Goal: Task Accomplishment & Management: Manage account settings

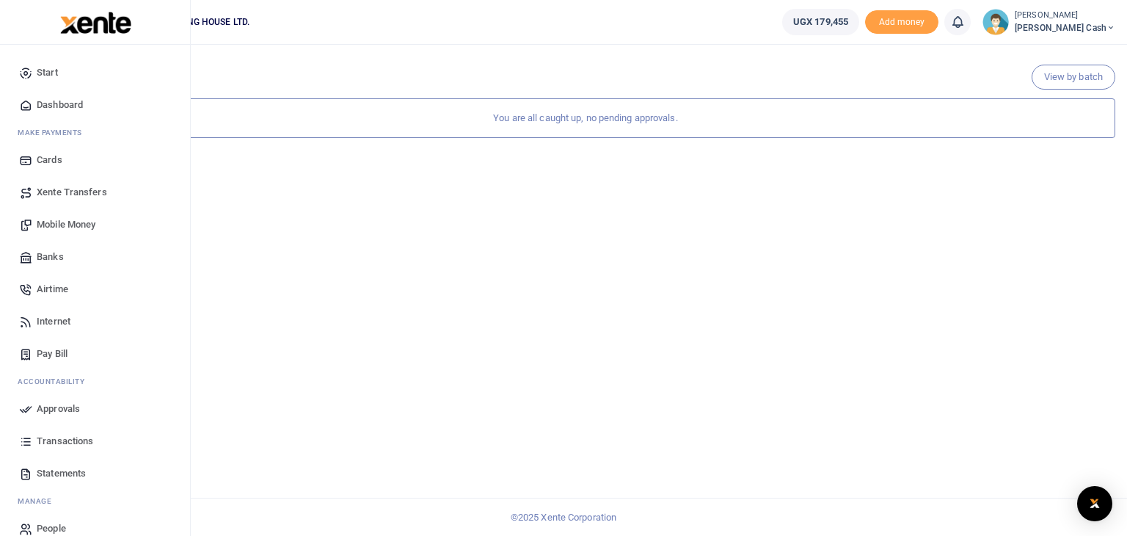
click at [76, 224] on span "Mobile Money" at bounding box center [66, 224] width 59 height 15
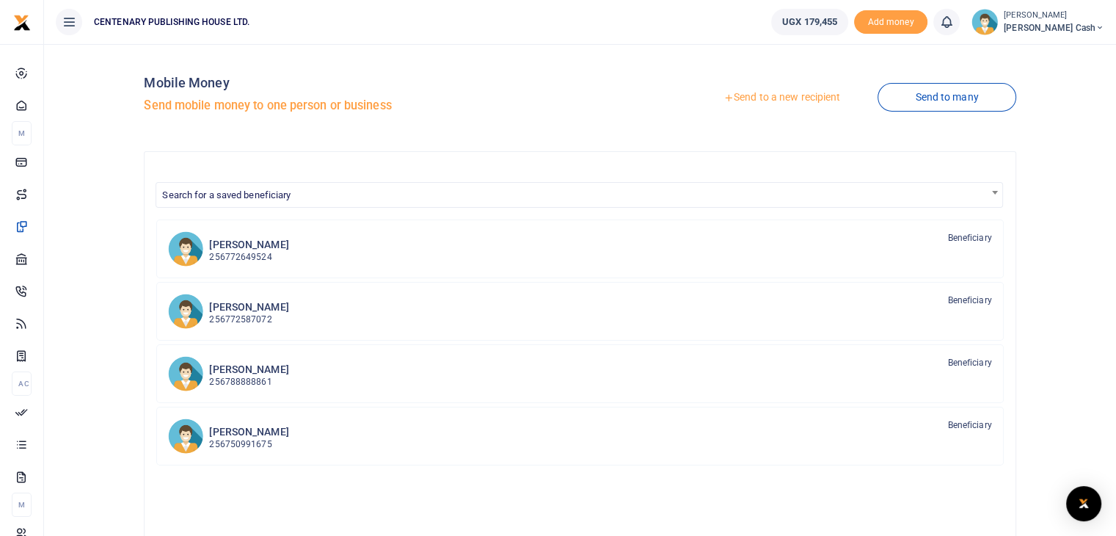
click at [258, 200] on span "Search for a saved beneficiary" at bounding box center [226, 194] width 128 height 11
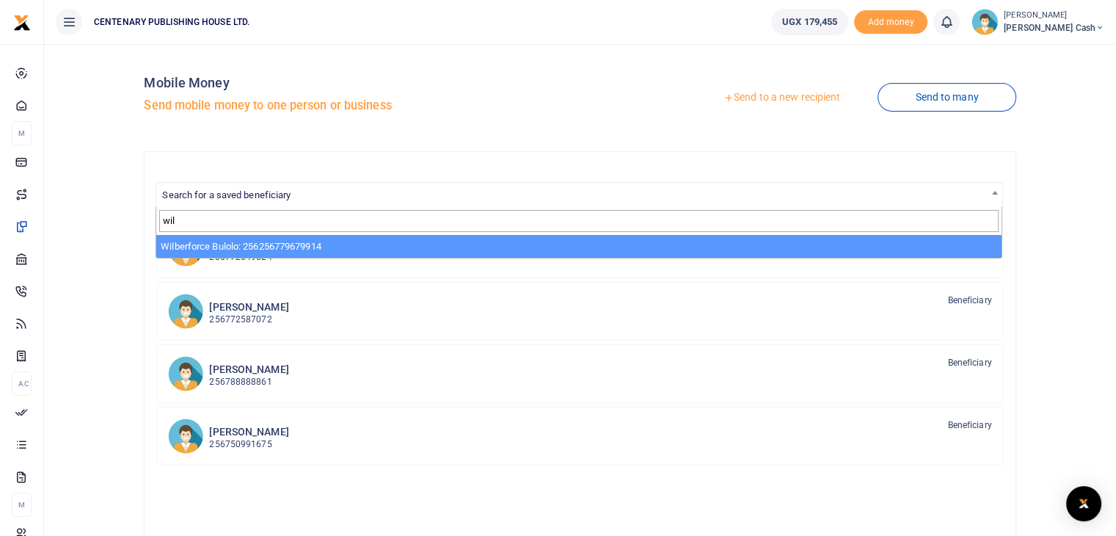
type input "wil"
select select "3341"
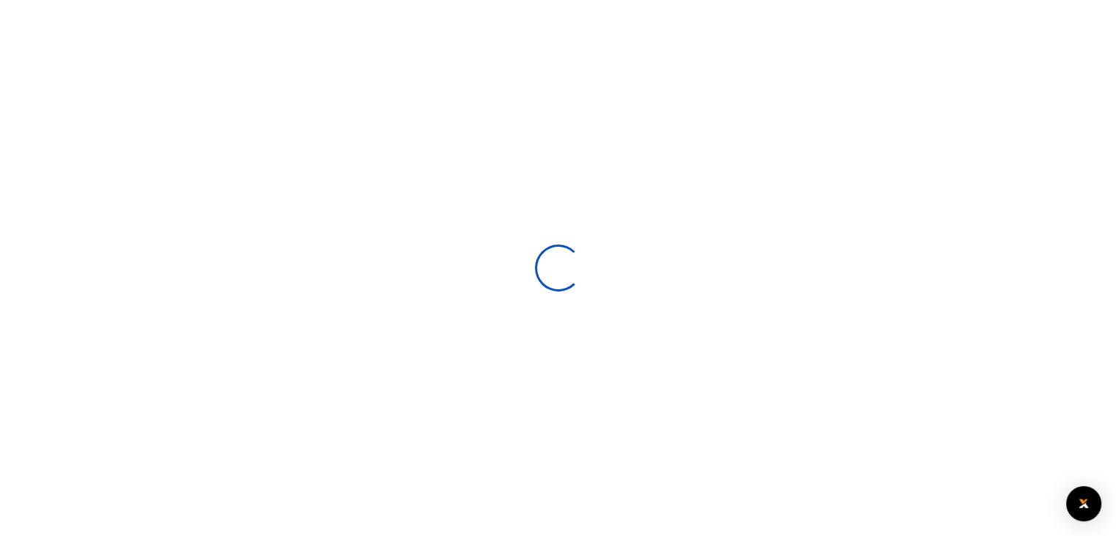
select select
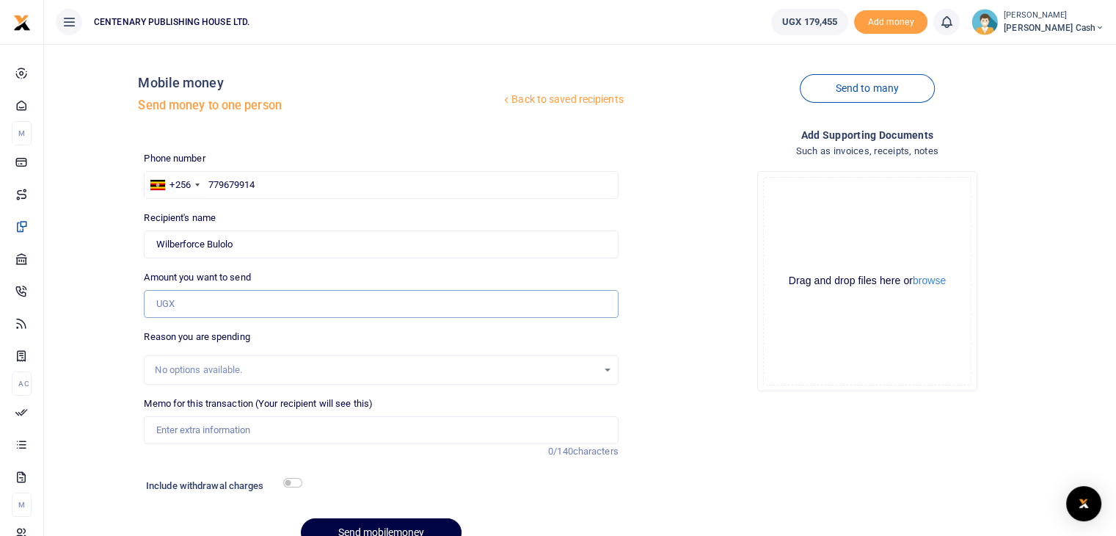
click at [245, 300] on input "Amount you want to send" at bounding box center [381, 304] width 474 height 28
type input "40,500"
click at [230, 438] on input "Memo for this transaction (Your recipient will see this)" at bounding box center [381, 430] width 474 height 28
type input "Electricity July 2025"
click at [286, 484] on input "checkbox" at bounding box center [292, 483] width 19 height 10
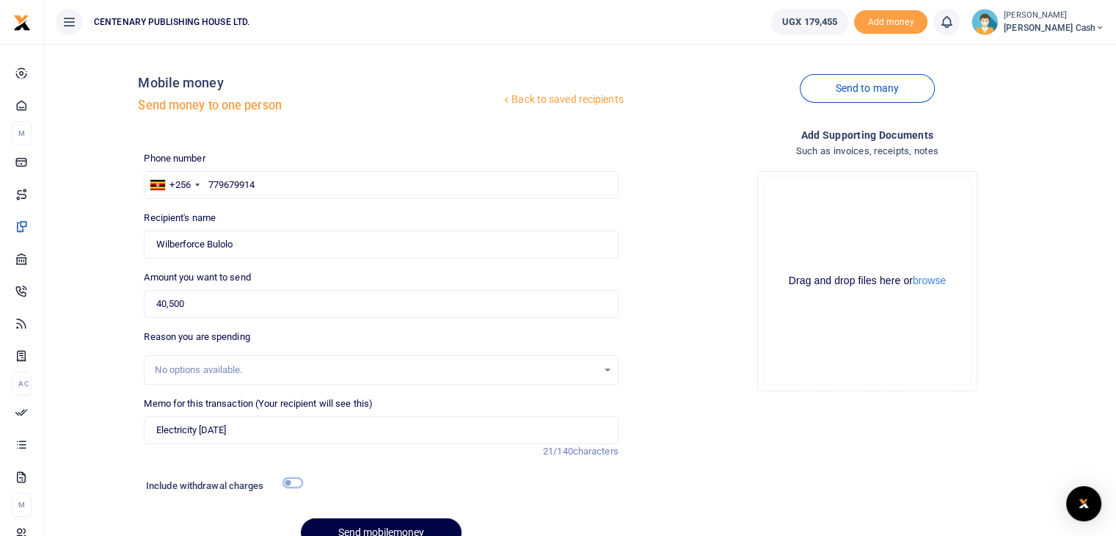
checkbox input "true"
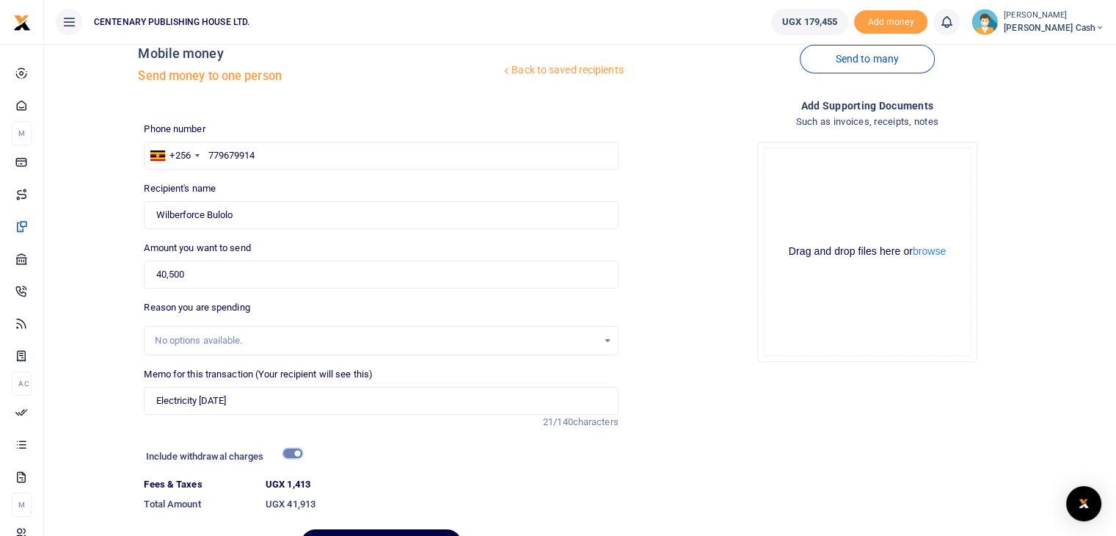
scroll to position [112, 0]
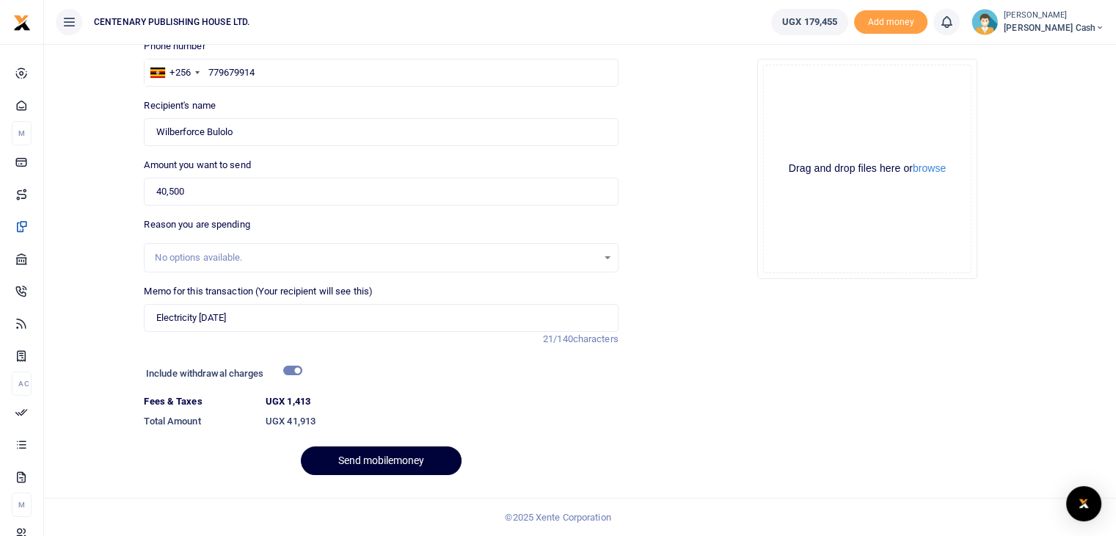
click at [399, 470] on button "Send mobilemoney" at bounding box center [381, 460] width 161 height 29
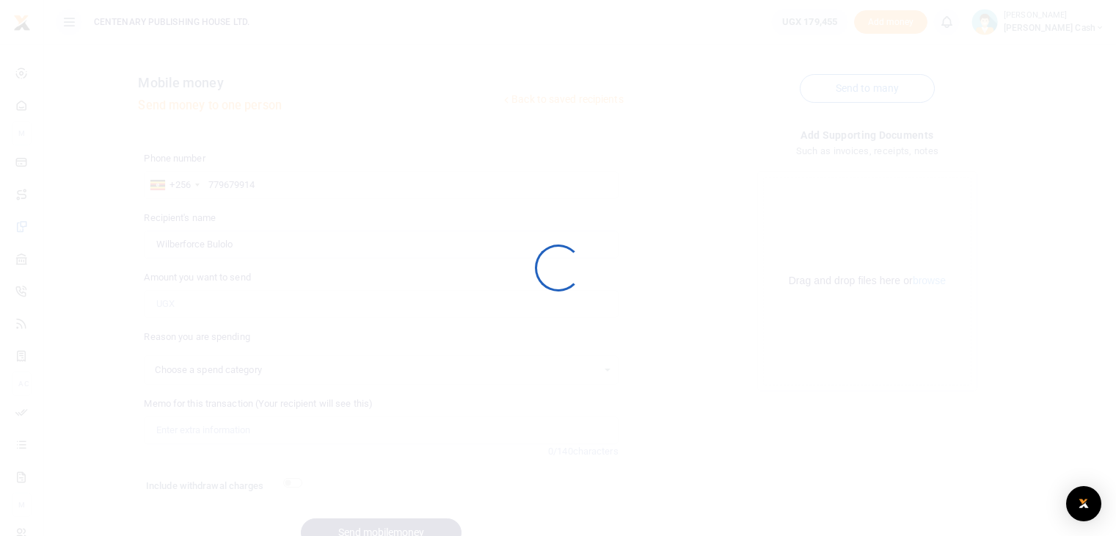
scroll to position [72, 0]
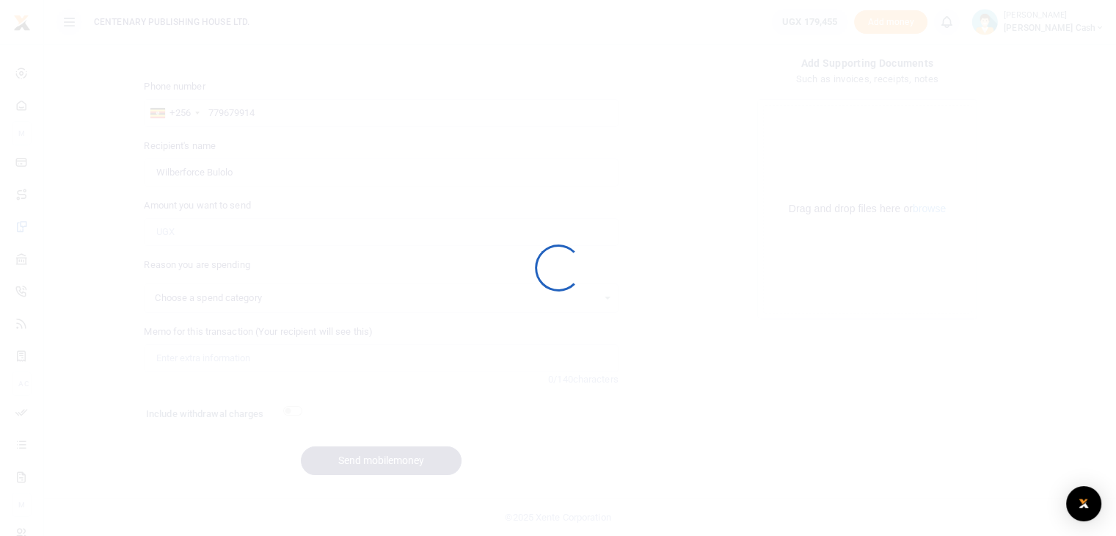
select select
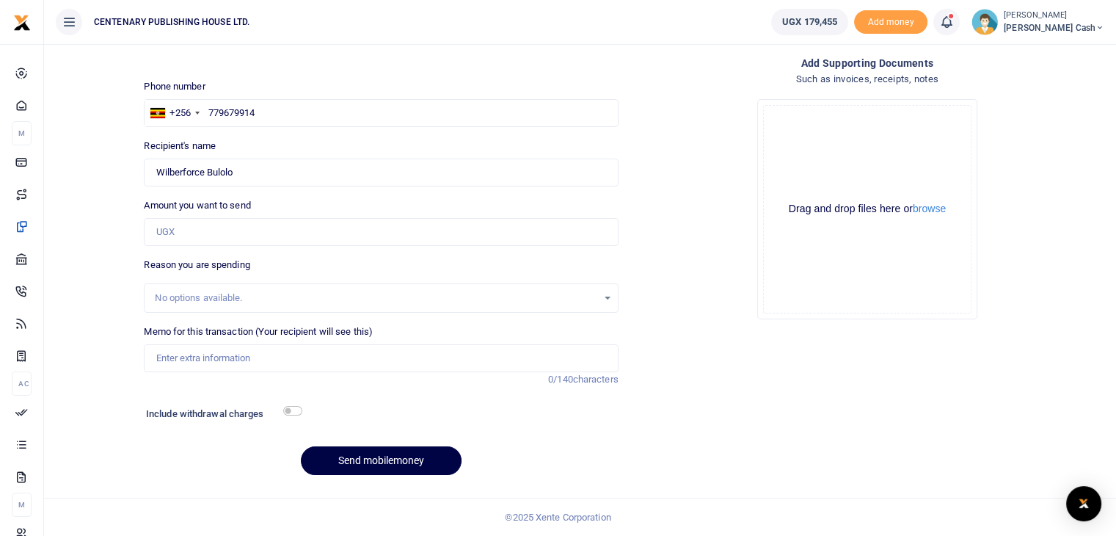
click at [954, 22] on icon at bounding box center [947, 22] width 15 height 16
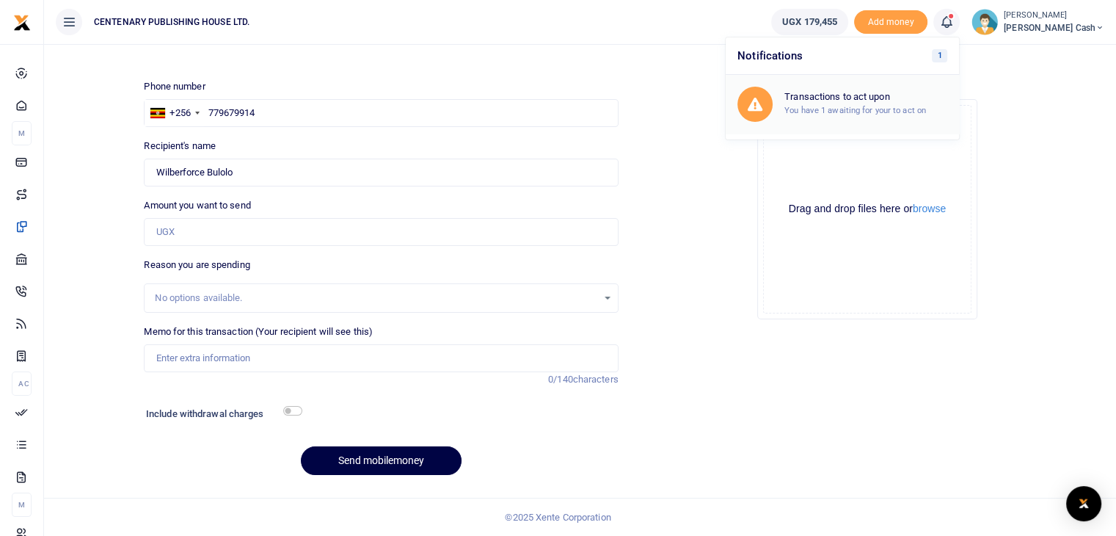
click at [901, 105] on small "You have 1 awaiting for your to act on" at bounding box center [856, 110] width 142 height 10
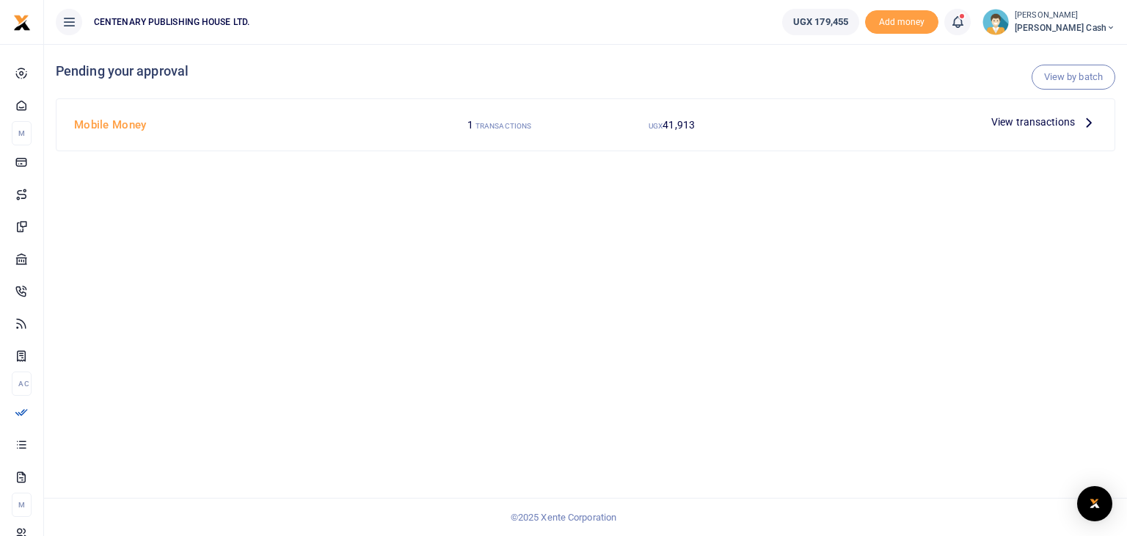
click at [1075, 121] on span "View transactions" at bounding box center [1034, 122] width 84 height 16
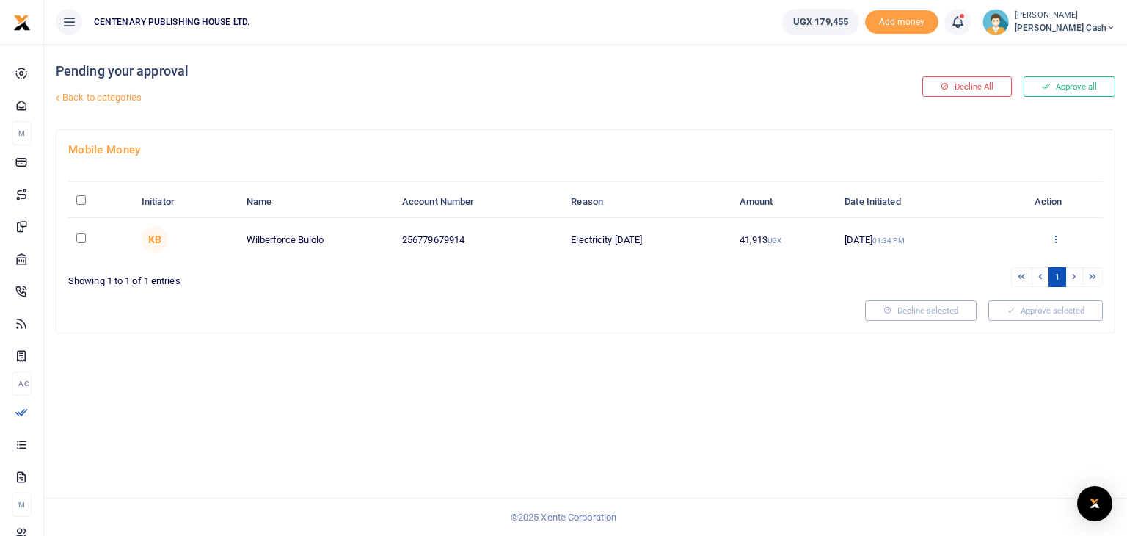
click at [1051, 236] on icon at bounding box center [1056, 238] width 10 height 10
click at [993, 261] on link "Approve" at bounding box center [1002, 262] width 116 height 21
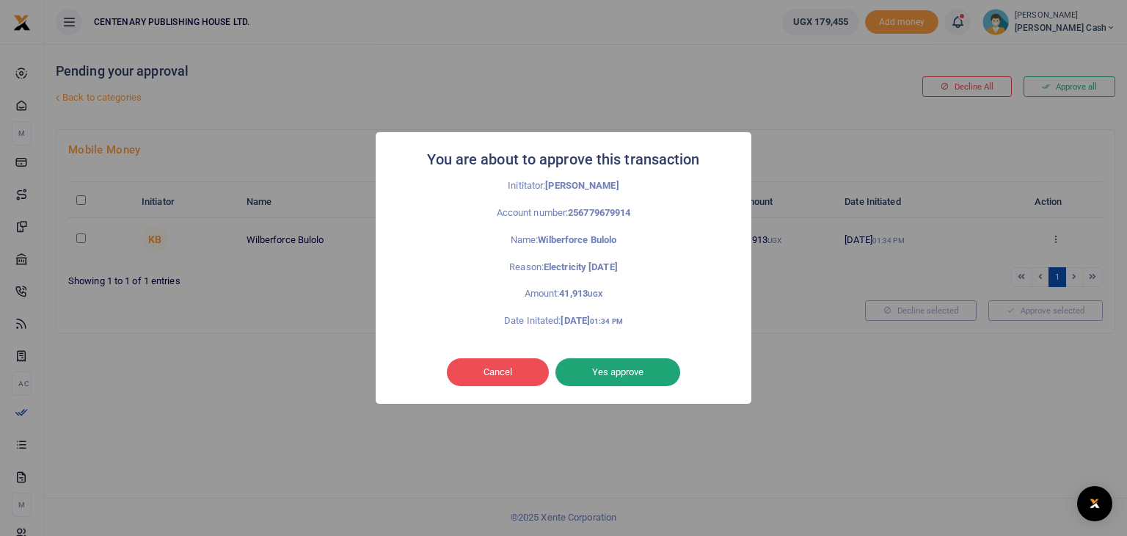
click at [625, 374] on button "Yes approve" at bounding box center [618, 372] width 125 height 28
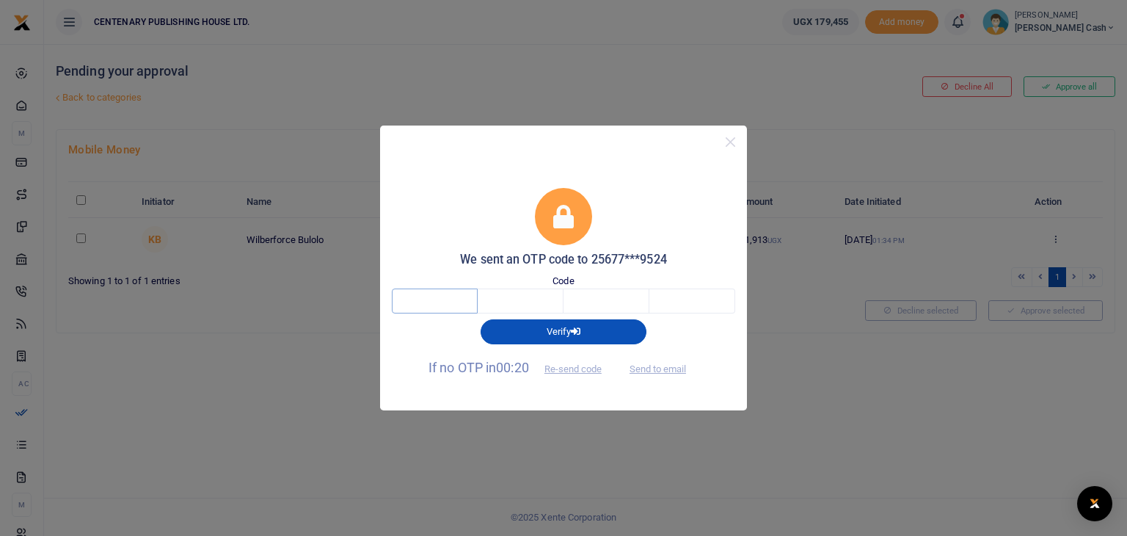
click at [413, 301] on input "text" at bounding box center [435, 300] width 86 height 25
type input "4"
type input "5"
type input "7"
type input "9"
